Goal: Information Seeking & Learning: Learn about a topic

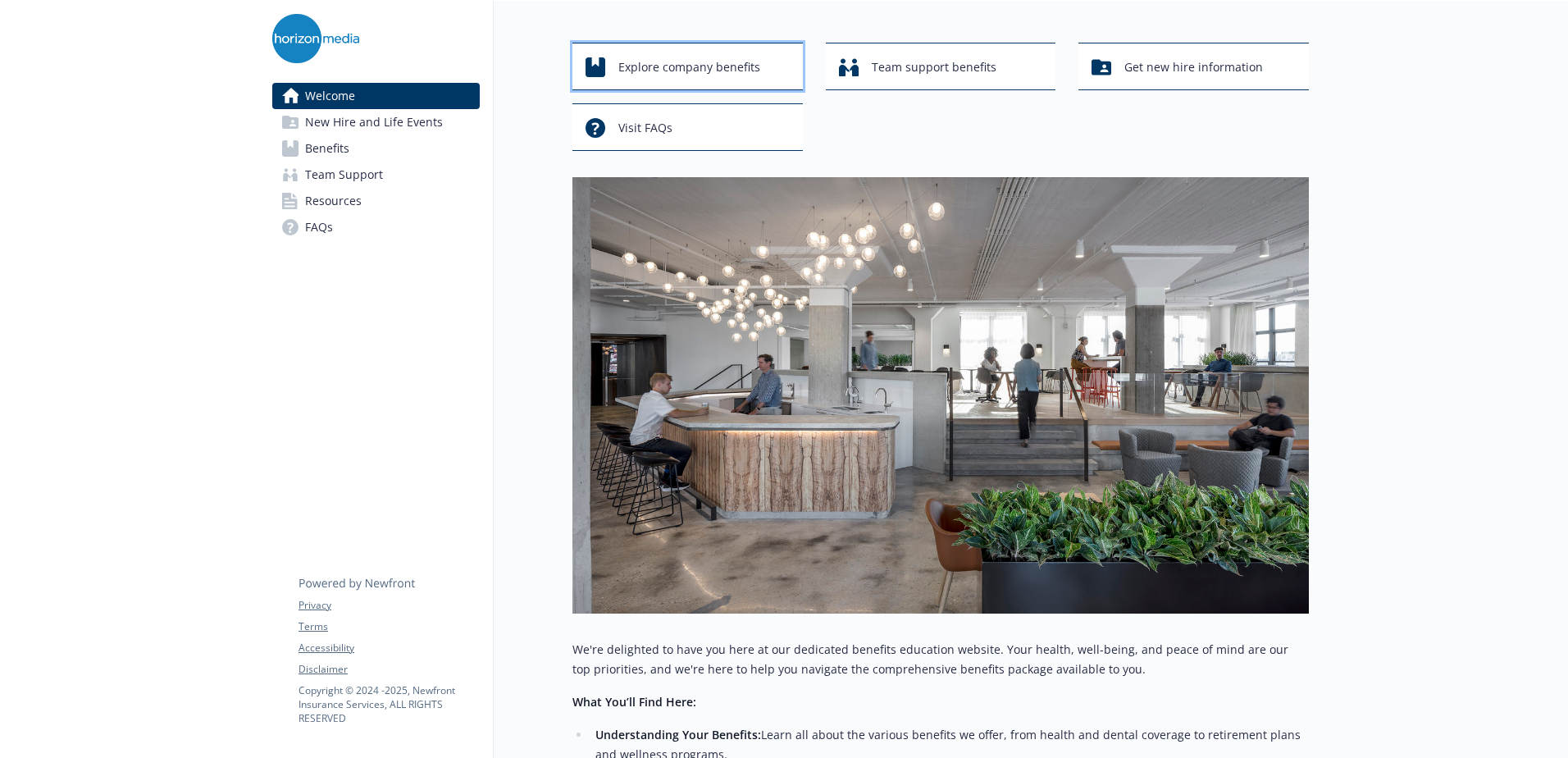
click at [723, 64] on span "Explore company benefits" at bounding box center [688, 66] width 142 height 31
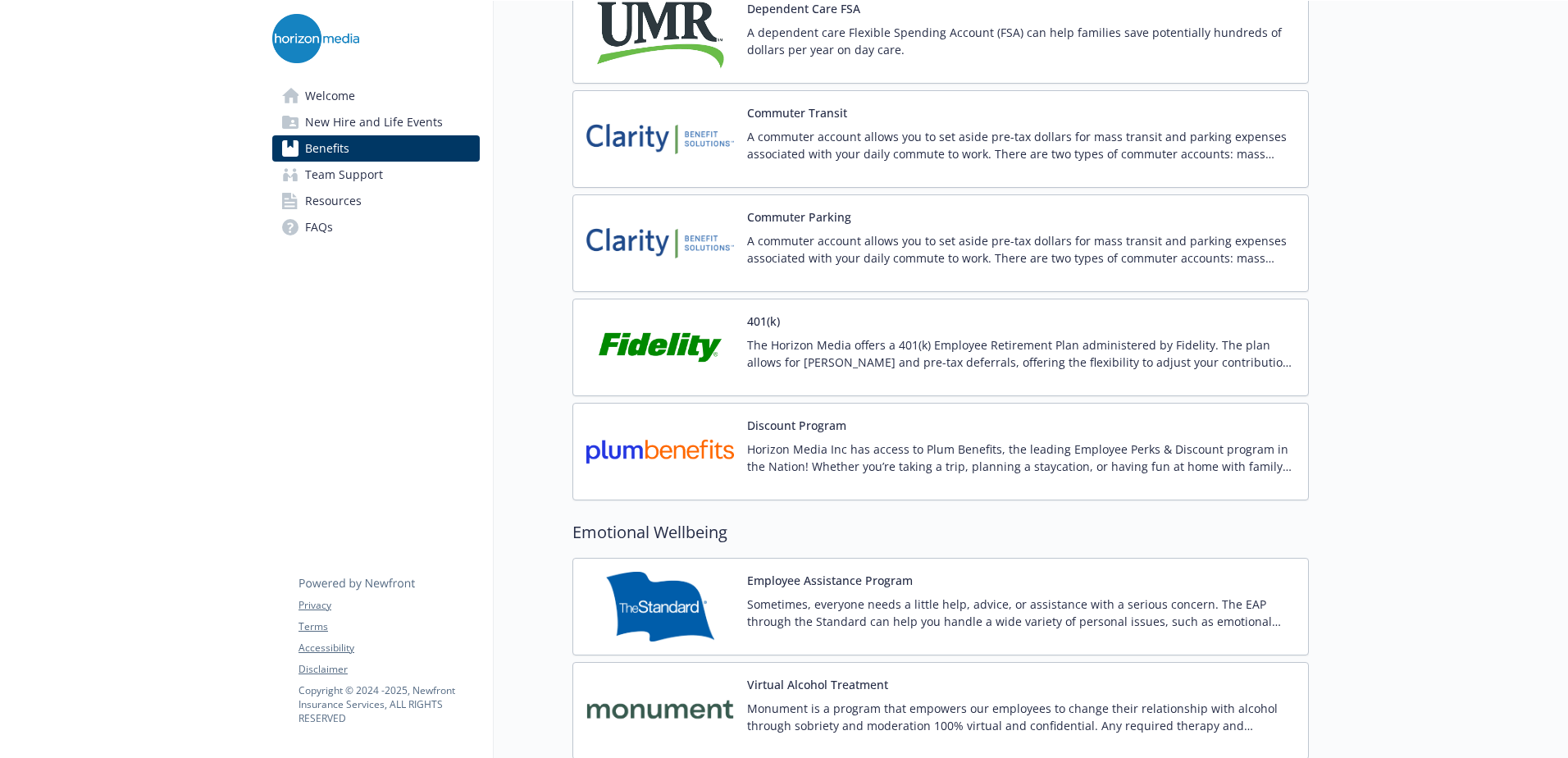
click at [655, 354] on img at bounding box center [660, 347] width 148 height 69
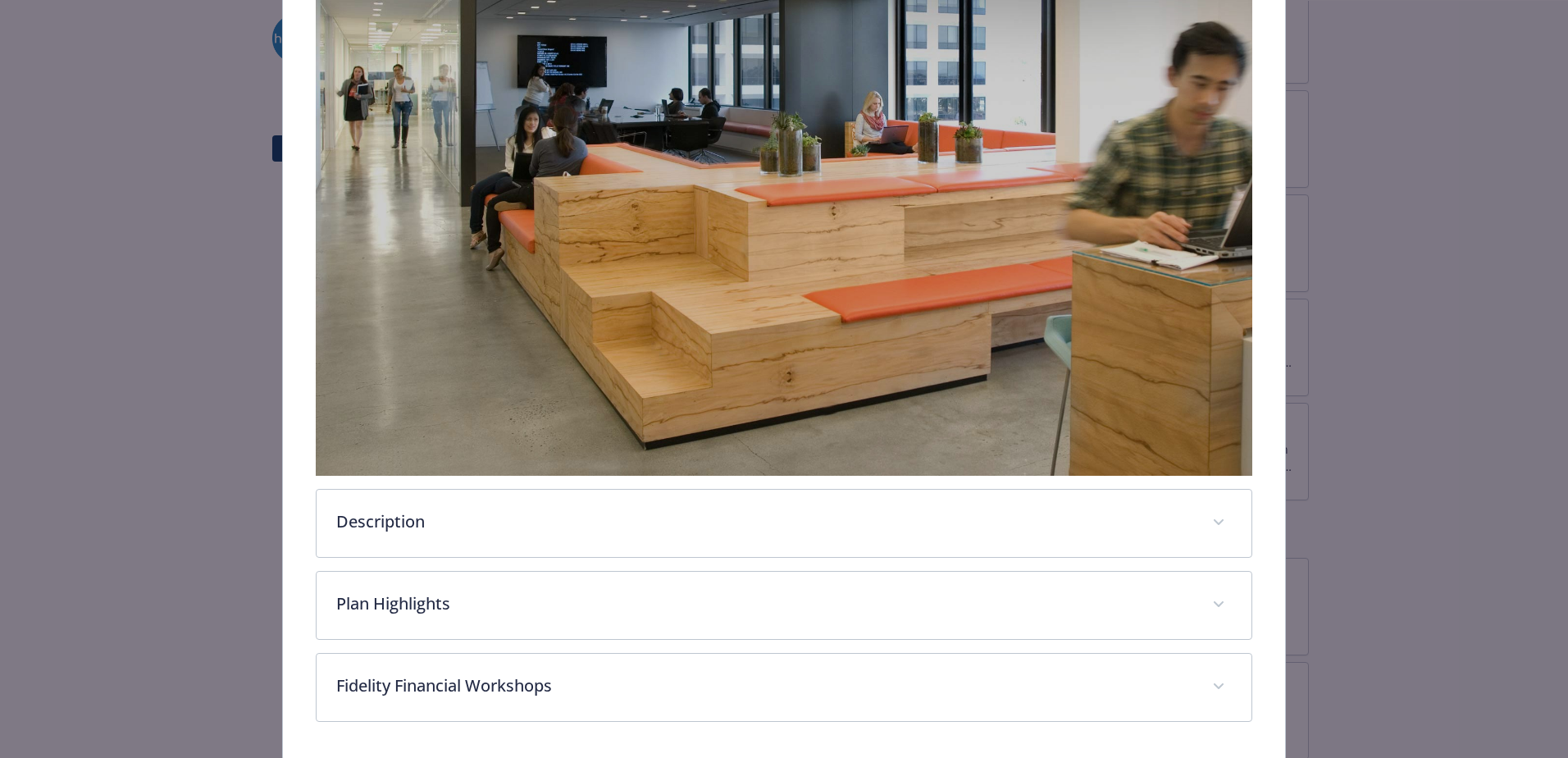
scroll to position [384, 0]
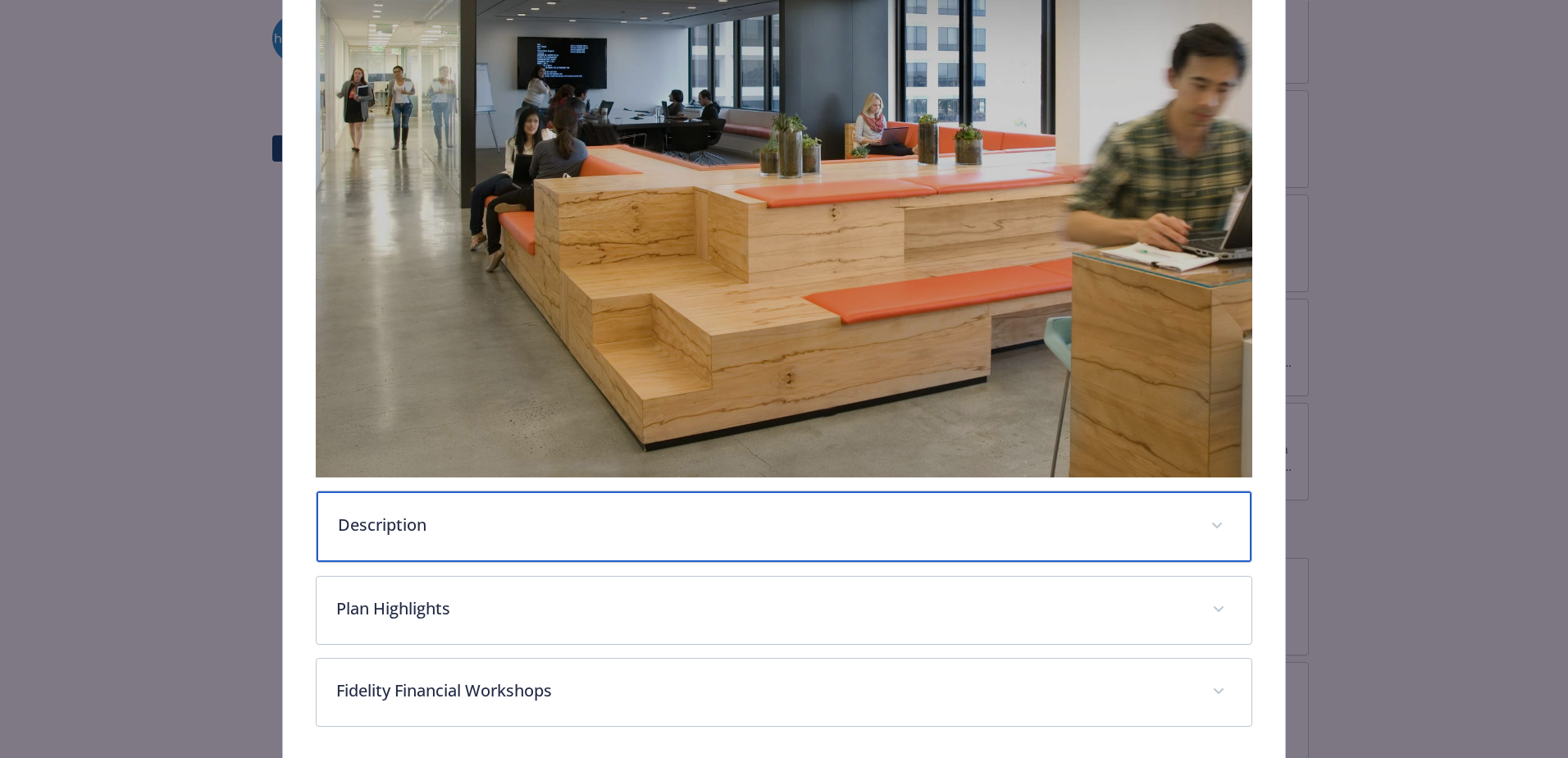
click at [532, 513] on p "Description" at bounding box center [764, 524] width 853 height 25
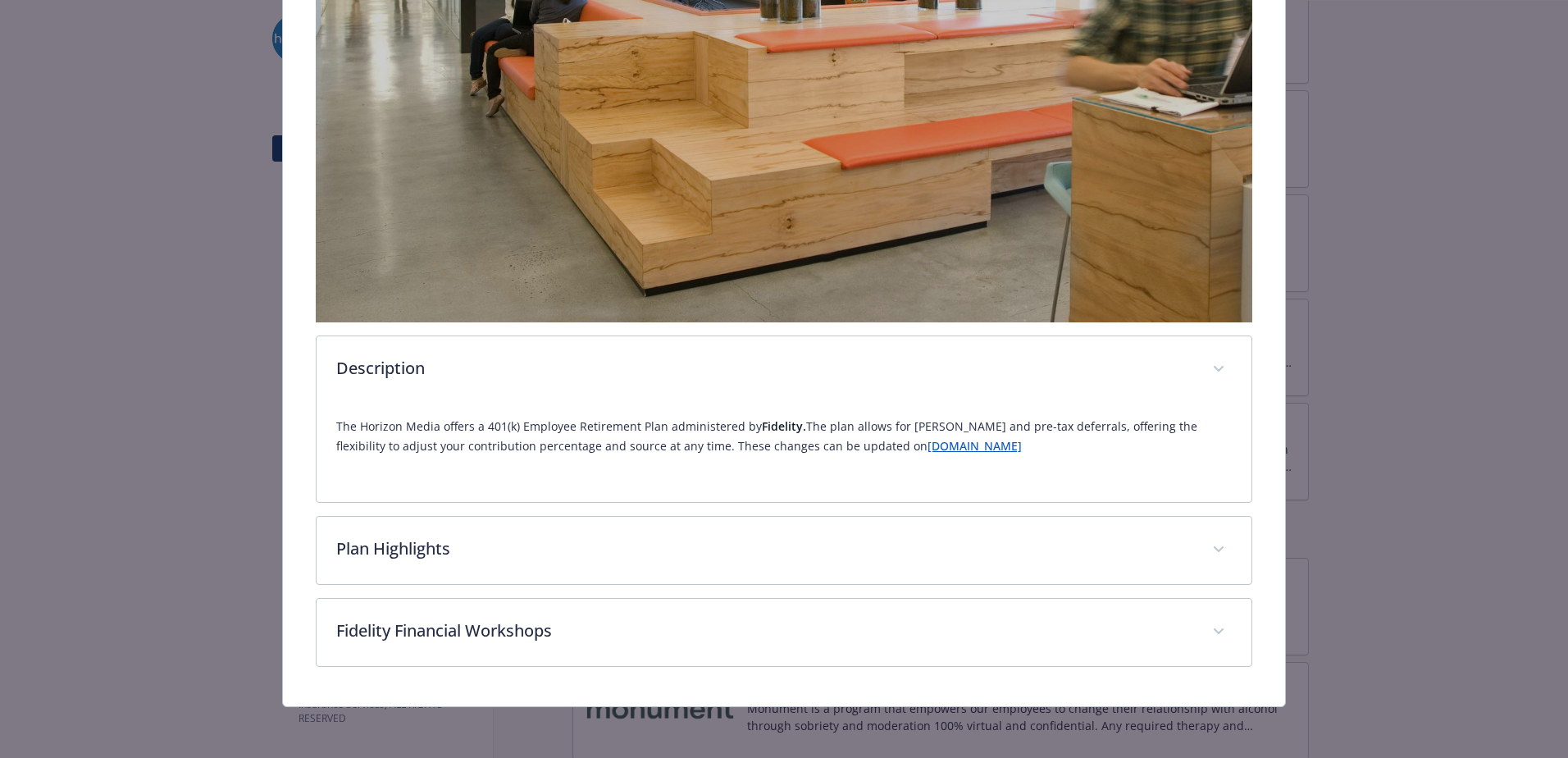
scroll to position [536, 0]
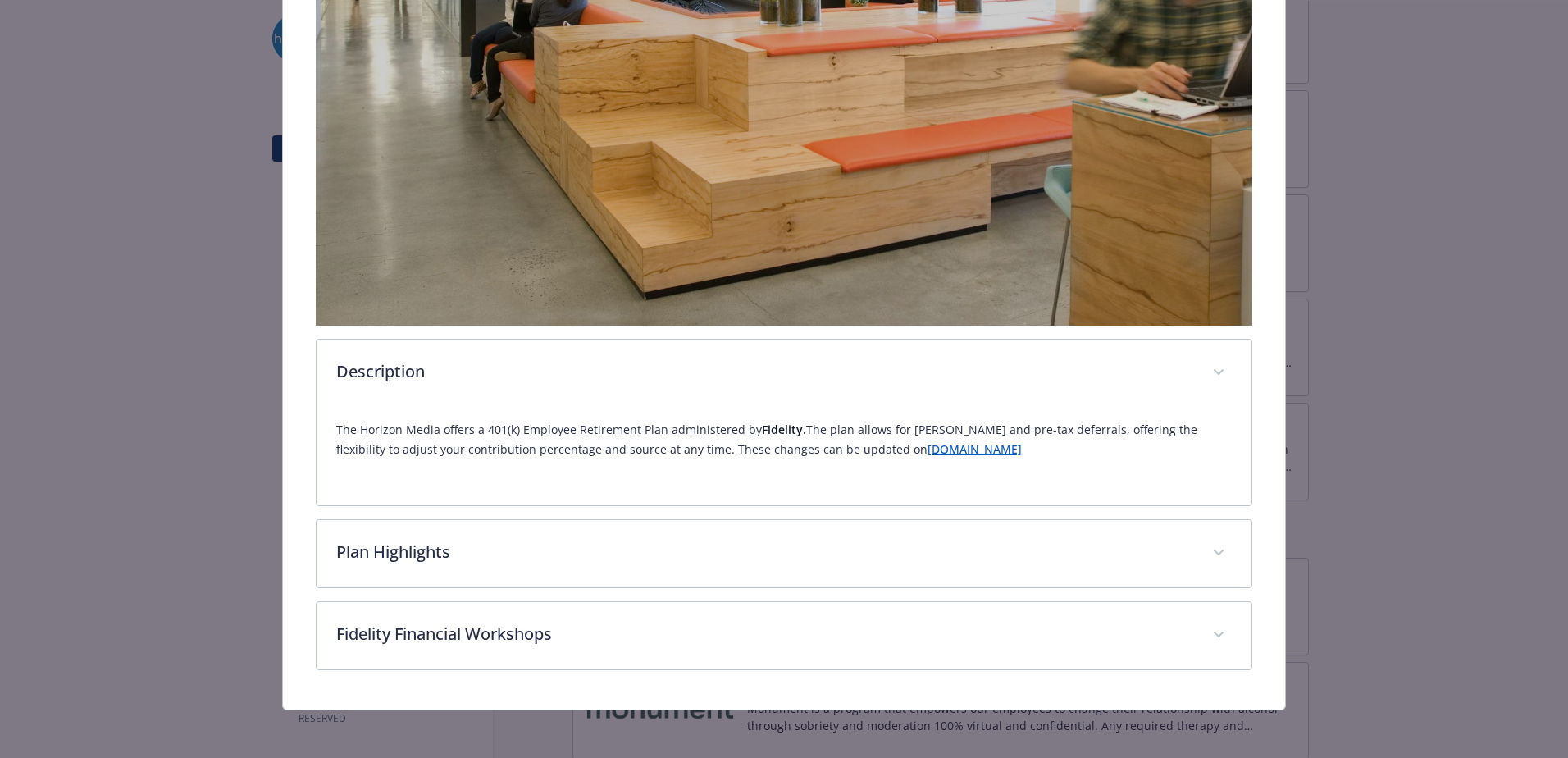
click at [927, 444] on link "[DOMAIN_NAME]" at bounding box center [974, 449] width 94 height 16
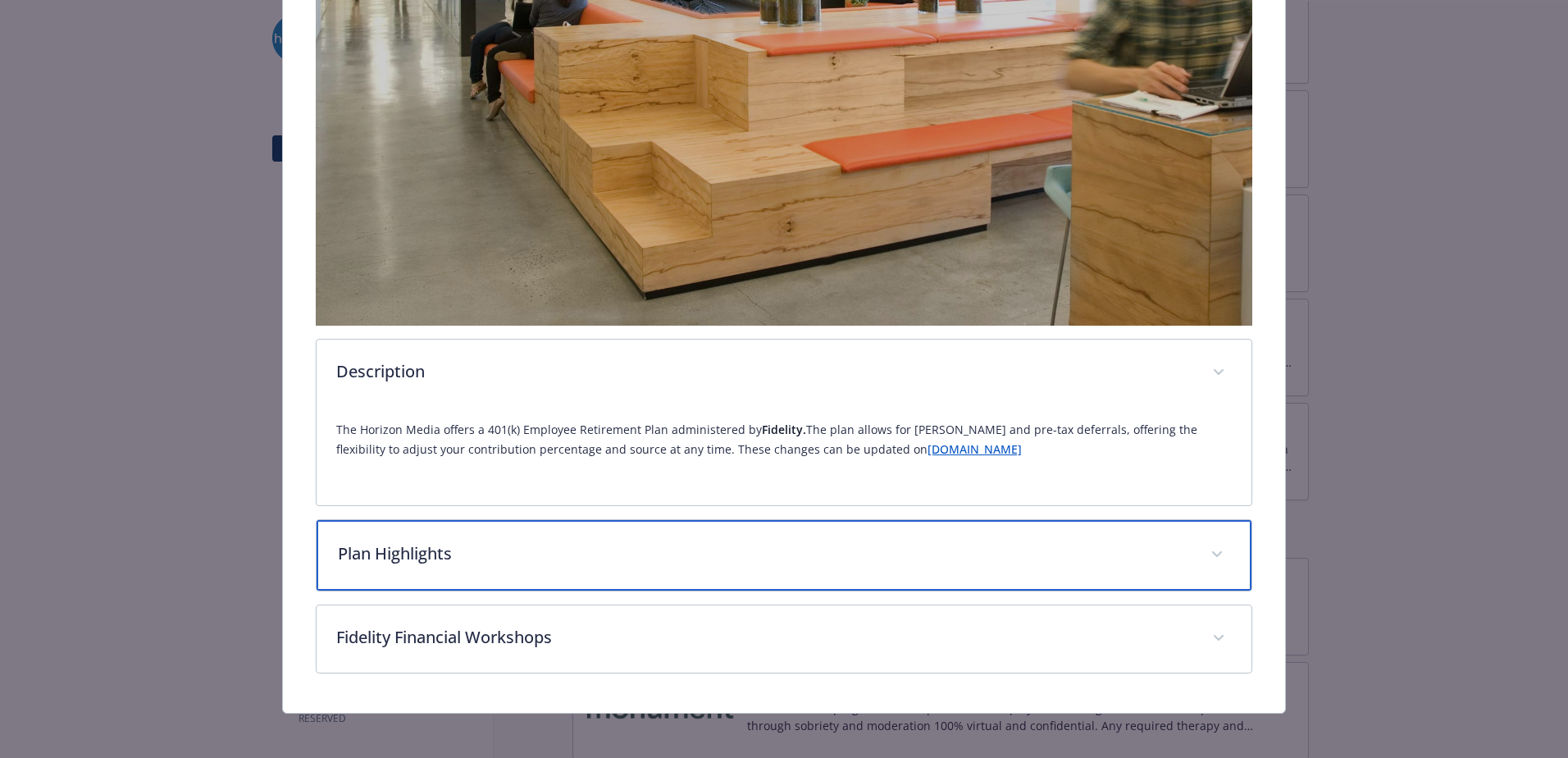
click at [811, 560] on div "Plan Highlights" at bounding box center [784, 555] width 935 height 70
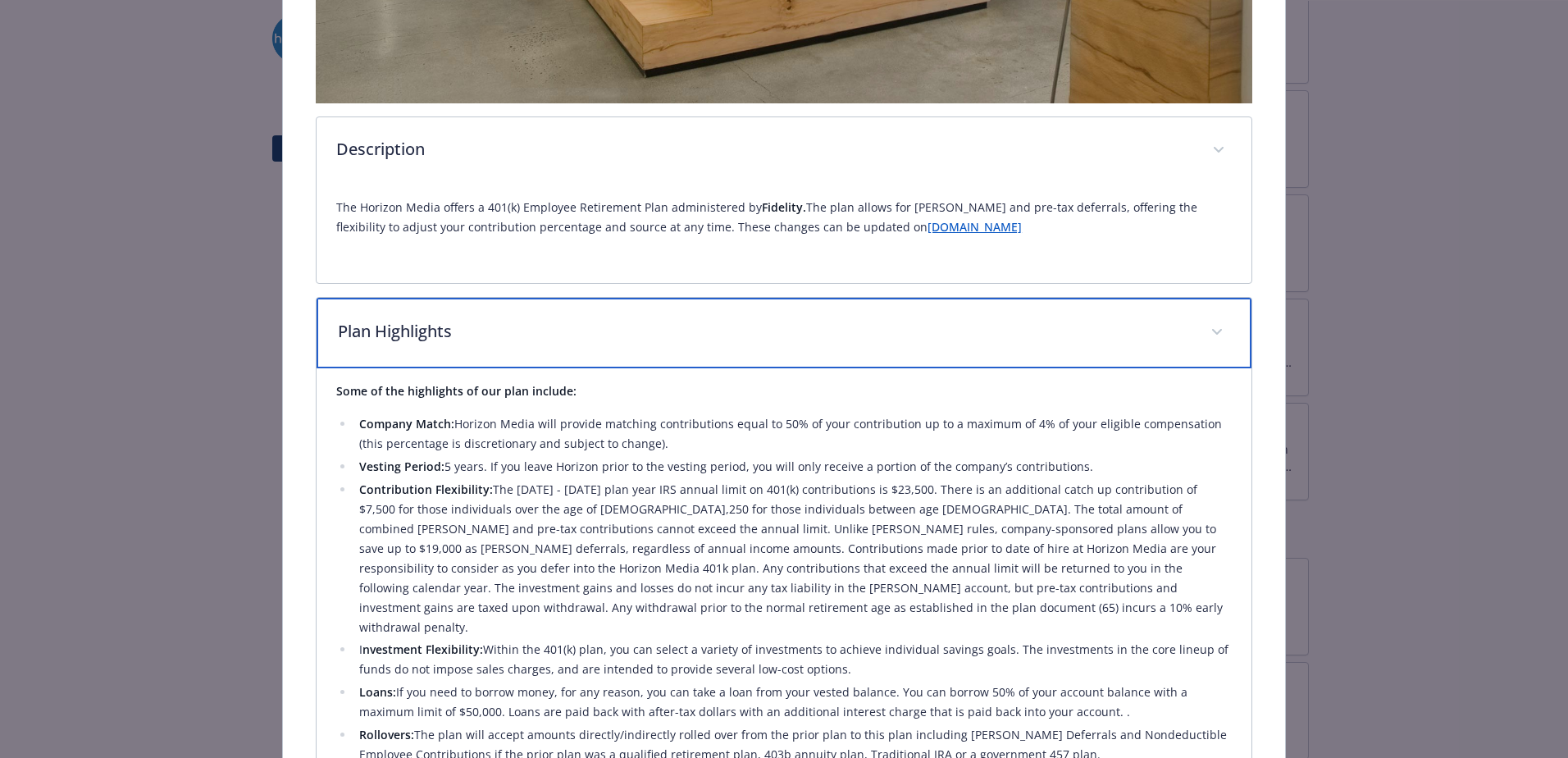
scroll to position [1044, 0]
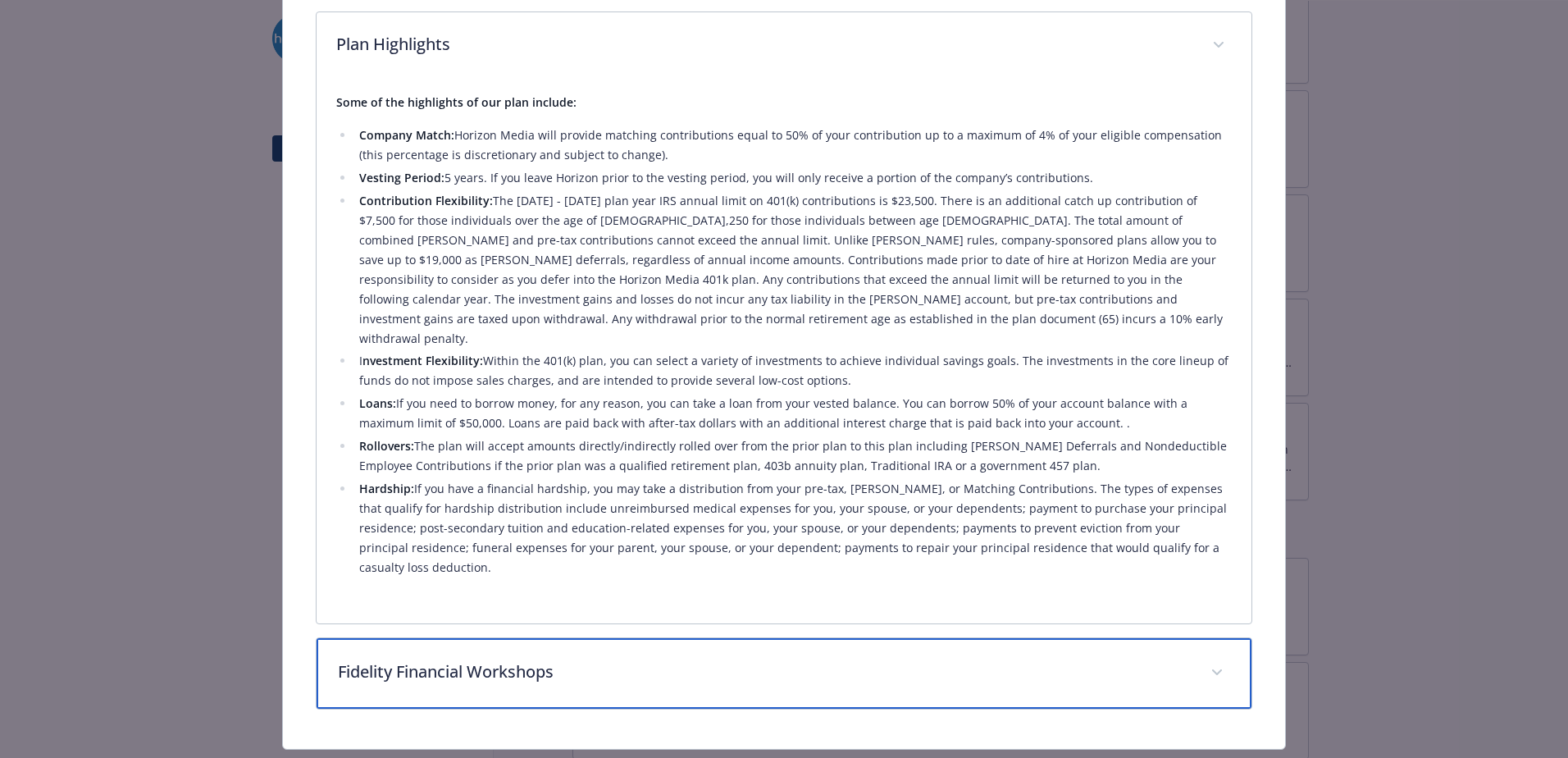
click at [761, 660] on p "Fidelity Financial Workshops" at bounding box center [764, 672] width 853 height 25
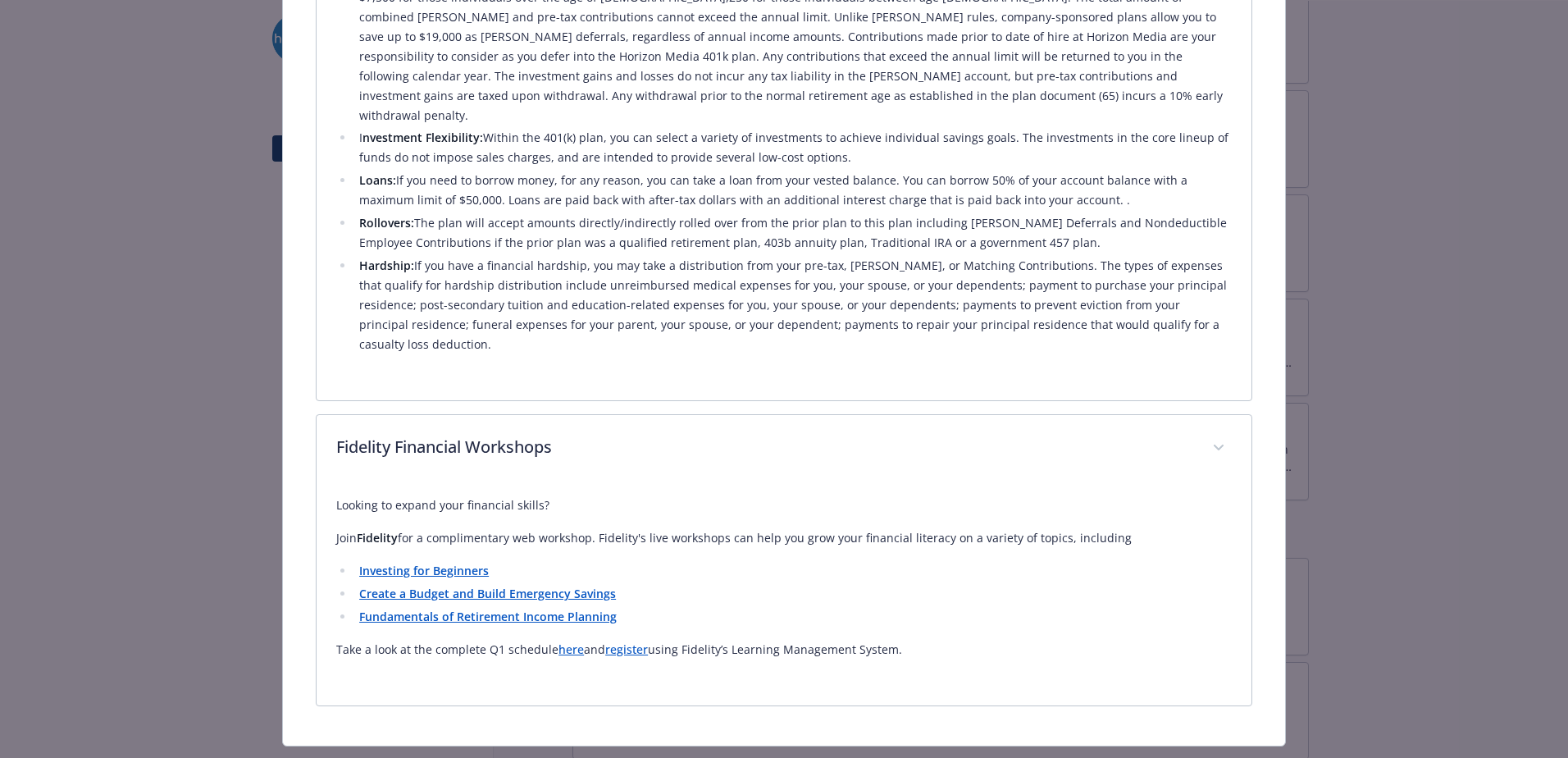
scroll to position [1264, 0]
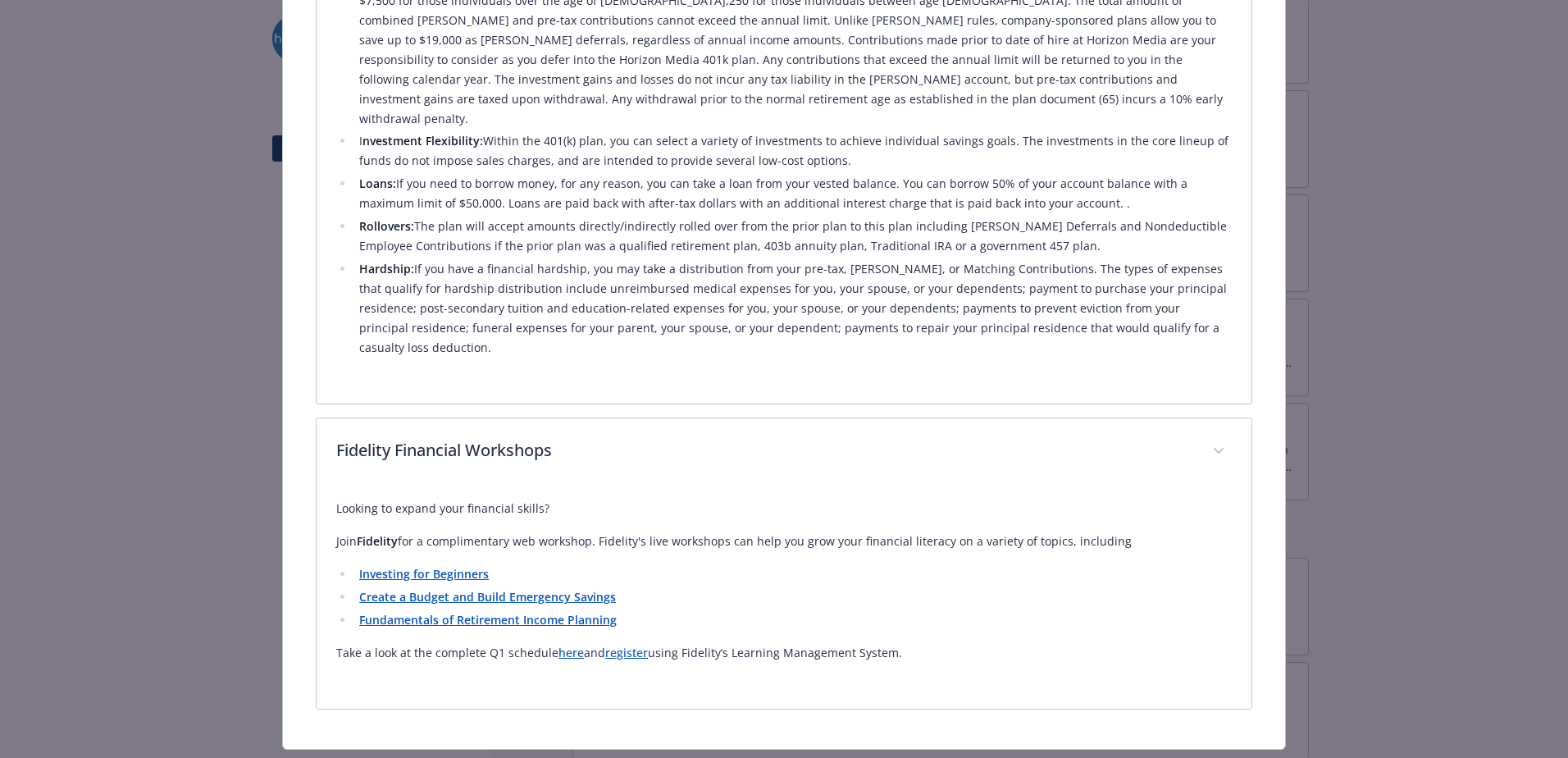
click at [423, 566] on strong "Investing for Beginners" at bounding box center [424, 574] width 130 height 16
